Goal: Check status: Check status

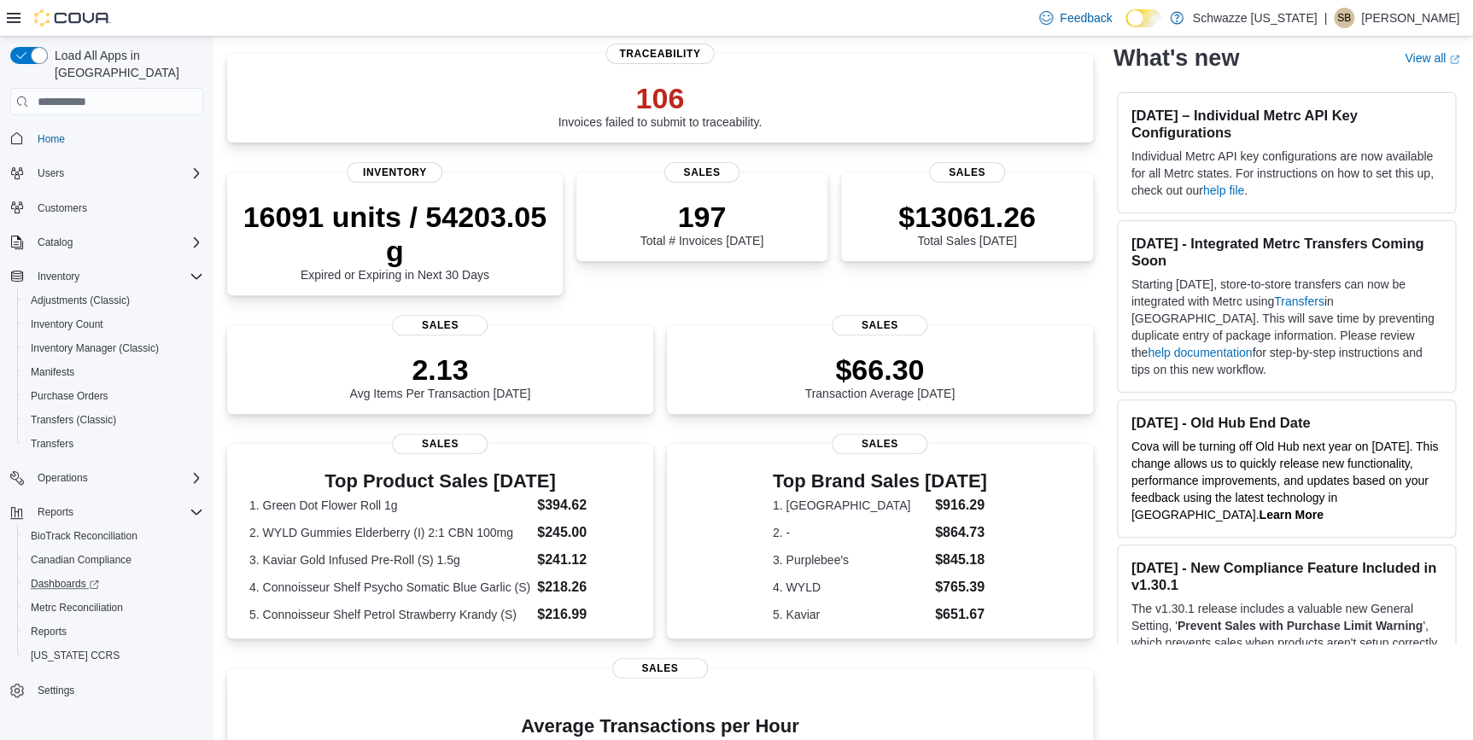
scroll to position [155, 0]
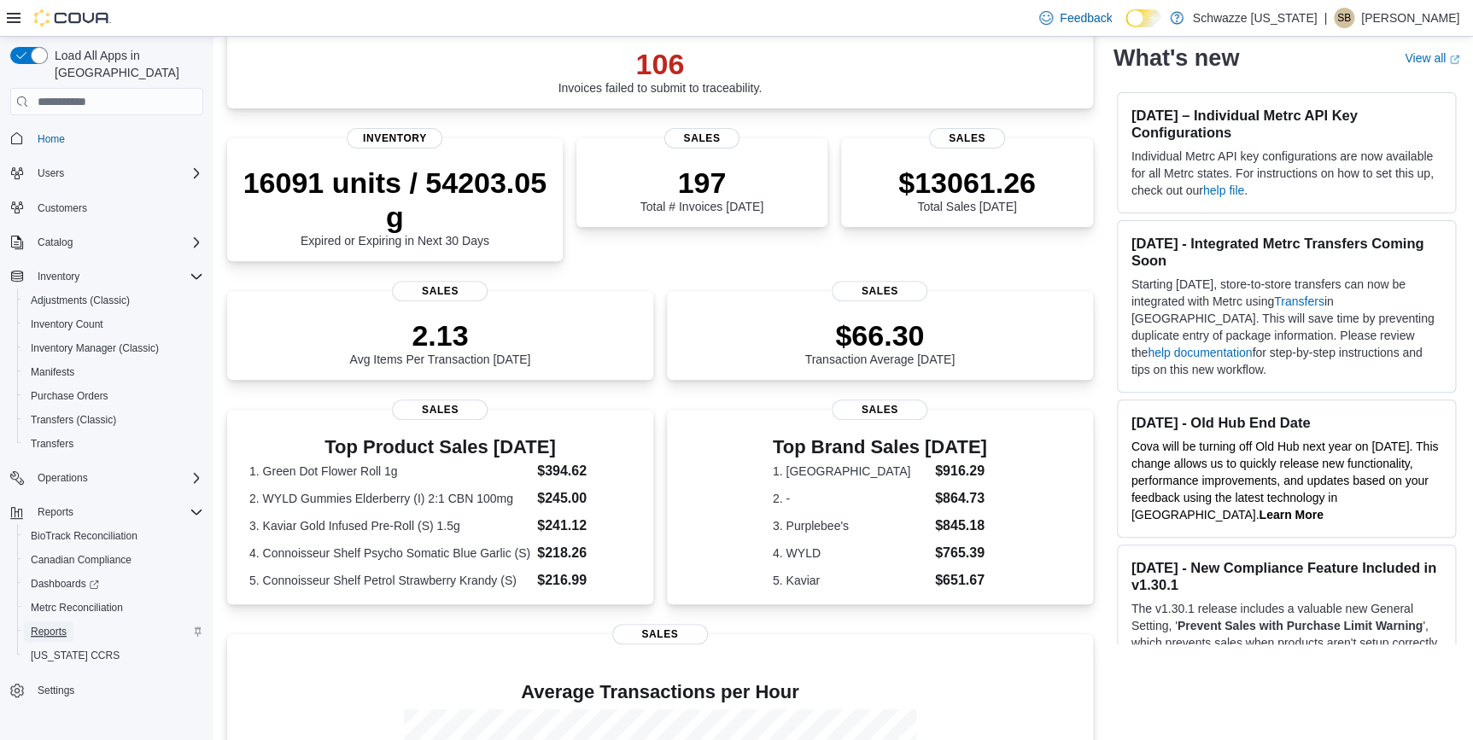
click at [44, 625] on span "Reports" at bounding box center [49, 632] width 36 height 14
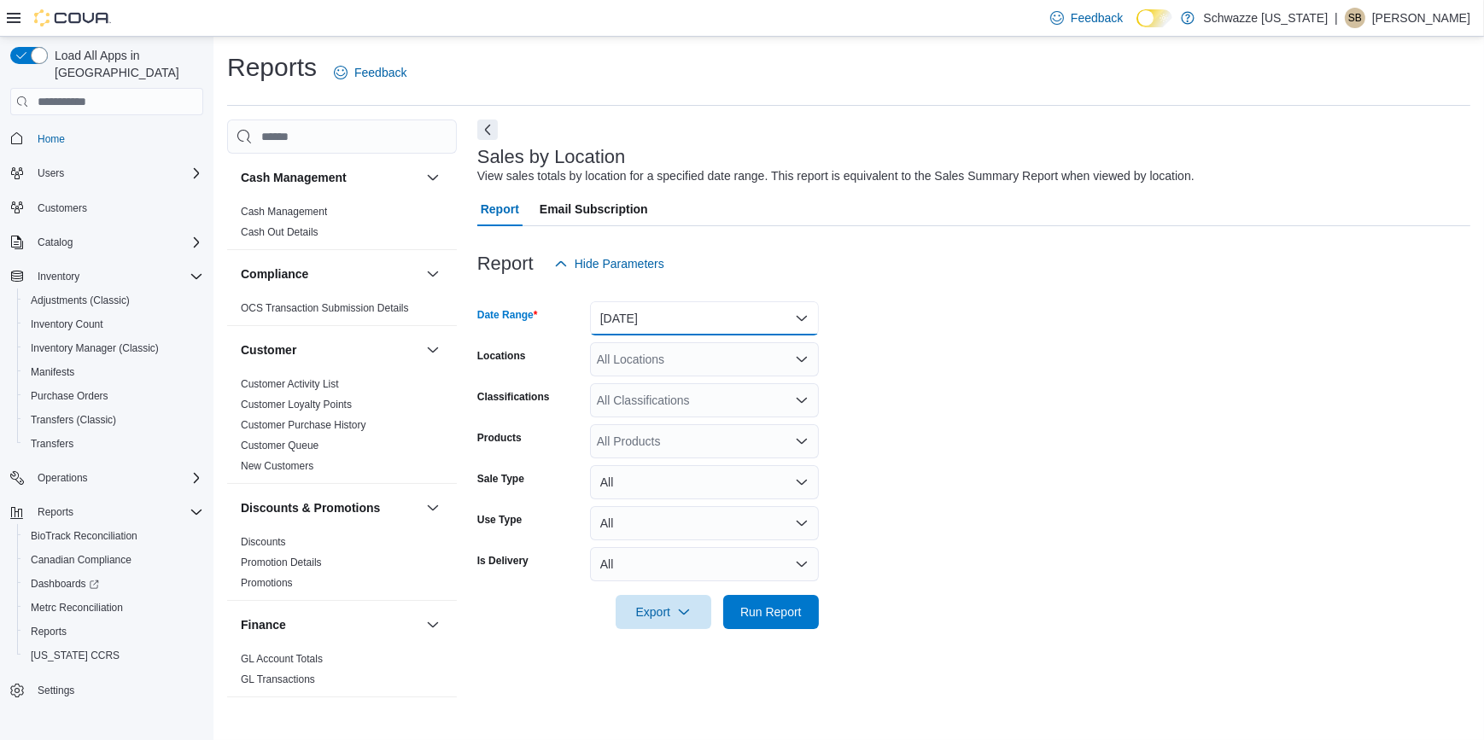
click at [663, 315] on button "[DATE]" at bounding box center [704, 318] width 229 height 34
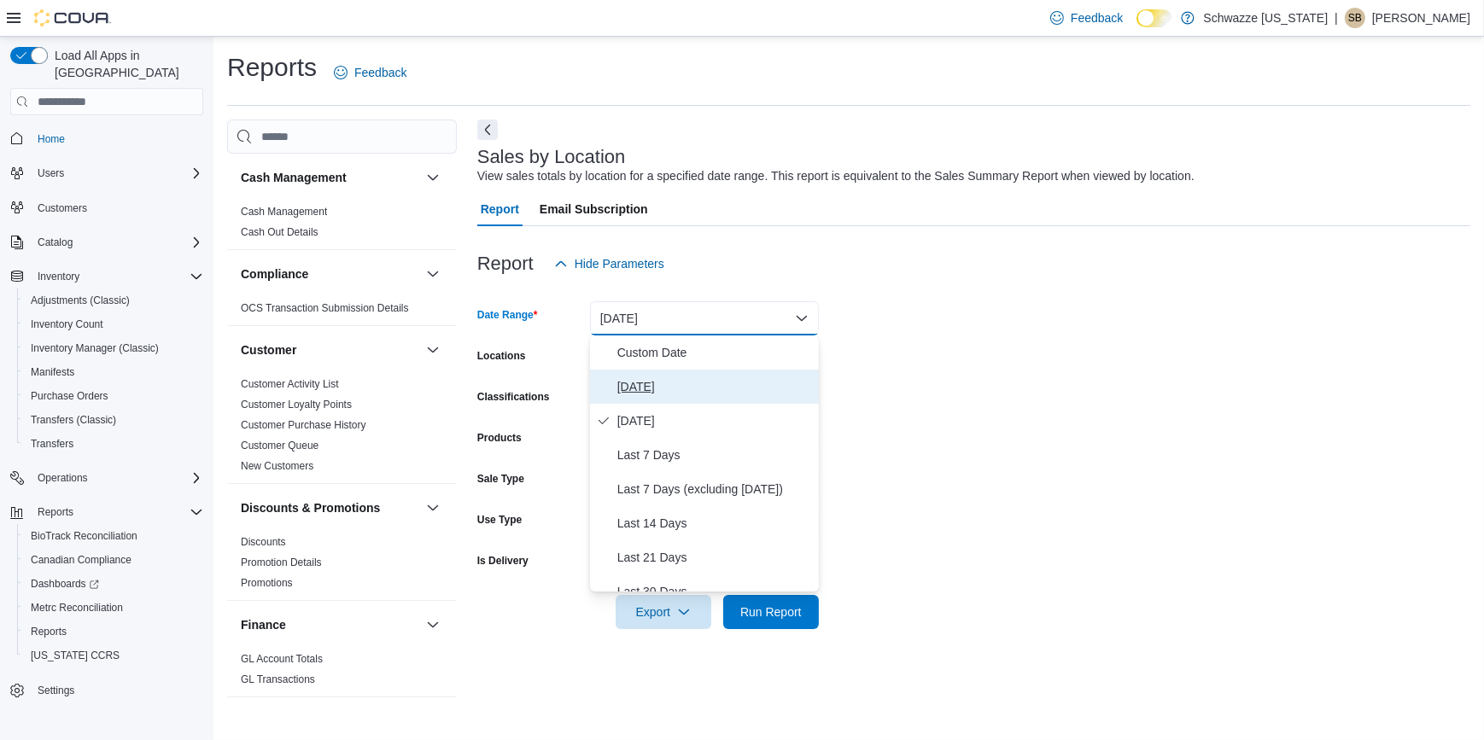
click at [625, 388] on span "[DATE]" at bounding box center [714, 387] width 195 height 20
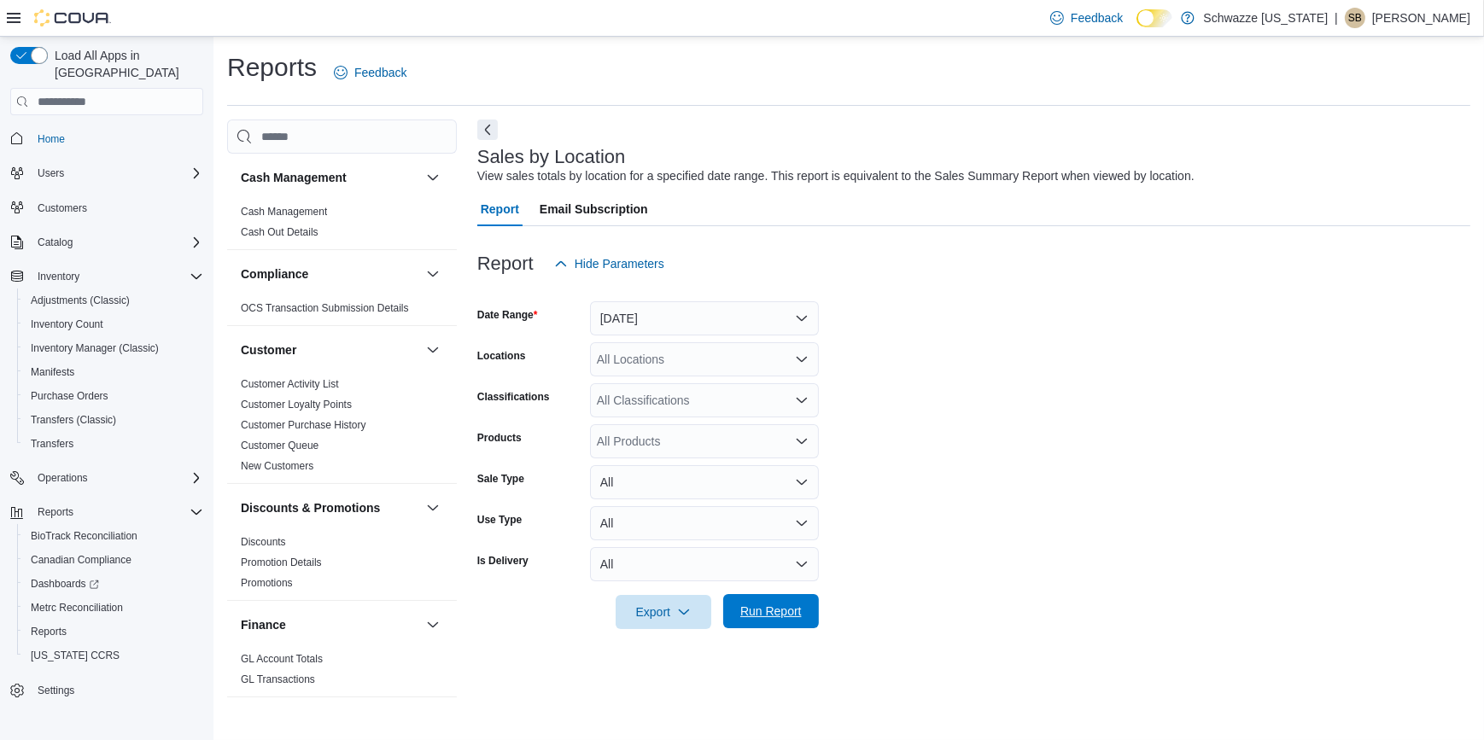
click at [756, 618] on span "Run Report" at bounding box center [770, 611] width 61 height 17
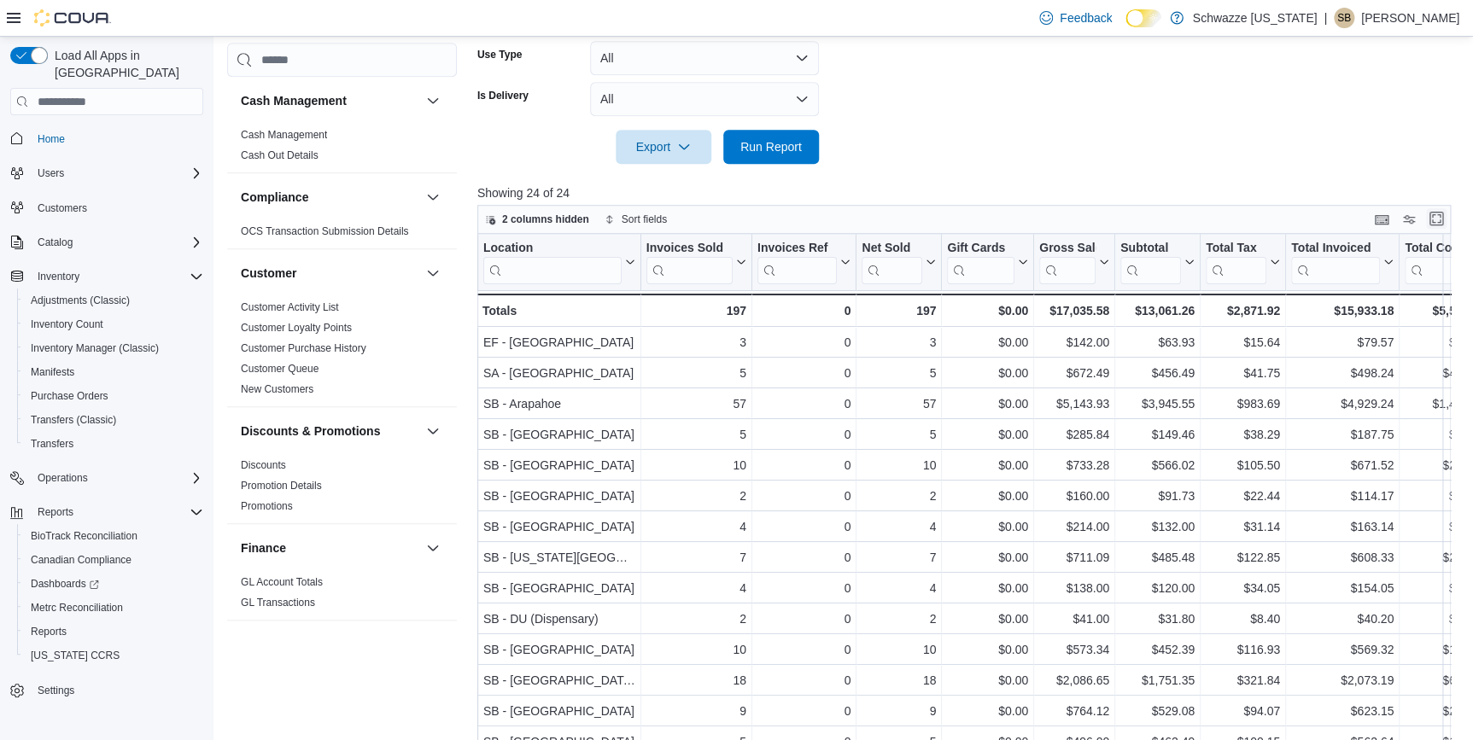
click at [1435, 211] on button "Enter fullscreen" at bounding box center [1436, 218] width 20 height 20
